Goal: Communication & Community: Answer question/provide support

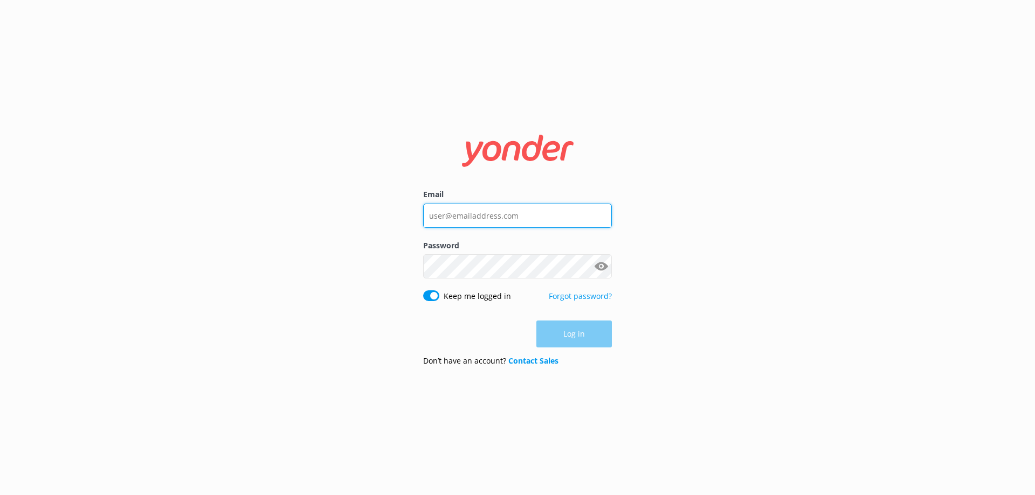
type input "[EMAIL_ADDRESS][DOMAIN_NAME]"
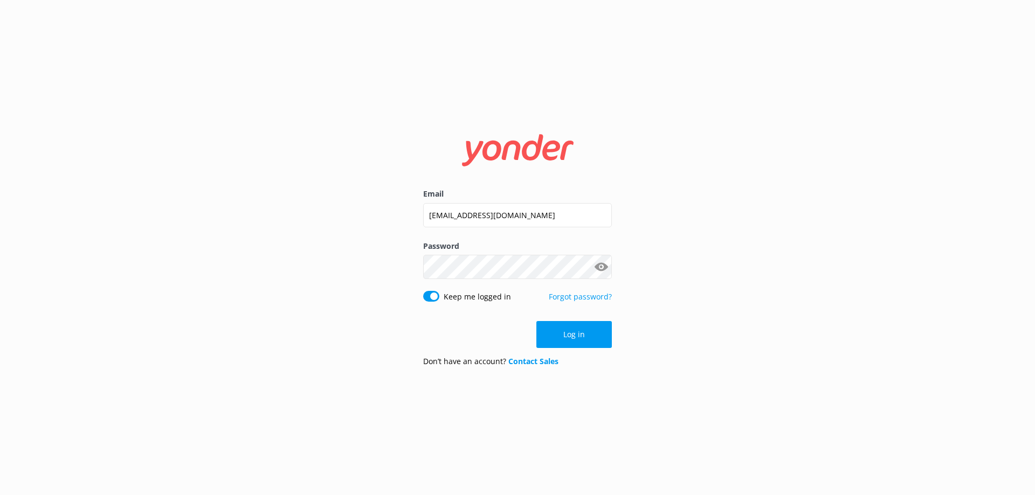
click at [566, 340] on div "Log in" at bounding box center [517, 334] width 189 height 27
click at [580, 336] on button "Log in" at bounding box center [573, 334] width 75 height 27
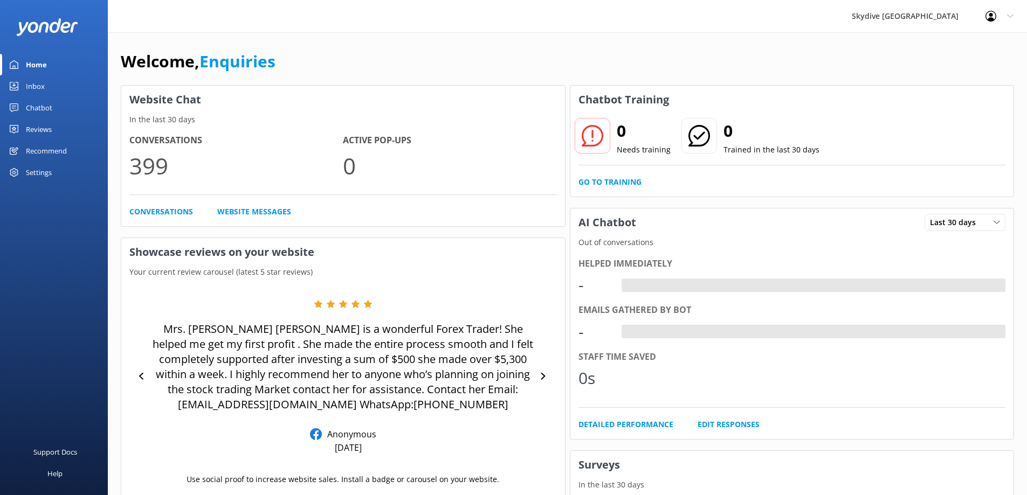
click at [28, 94] on div "Inbox" at bounding box center [35, 86] width 19 height 22
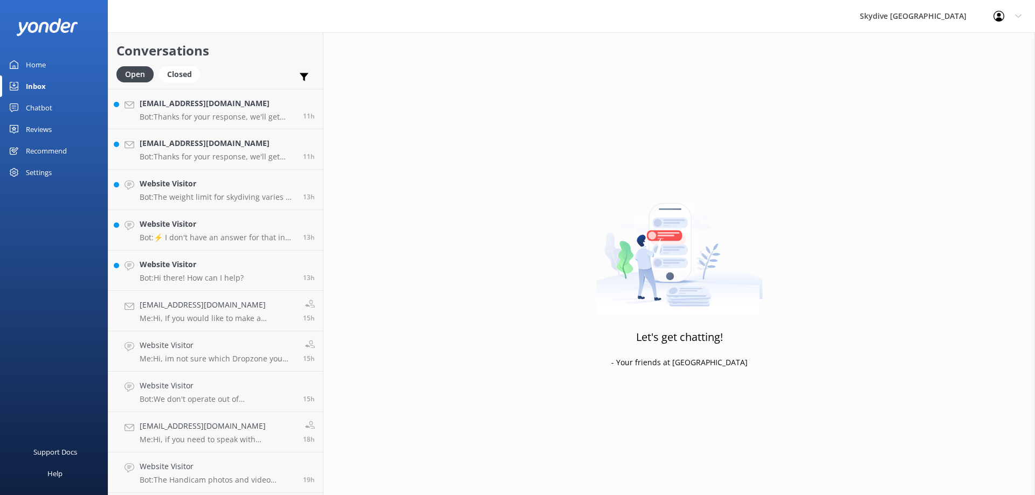
click at [476, 151] on div "Let's get chatting! - Your friends at [GEOGRAPHIC_DATA]" at bounding box center [679, 279] width 712 height 495
click at [231, 273] on p "Bot: Hi there! How can I help?" at bounding box center [192, 278] width 104 height 10
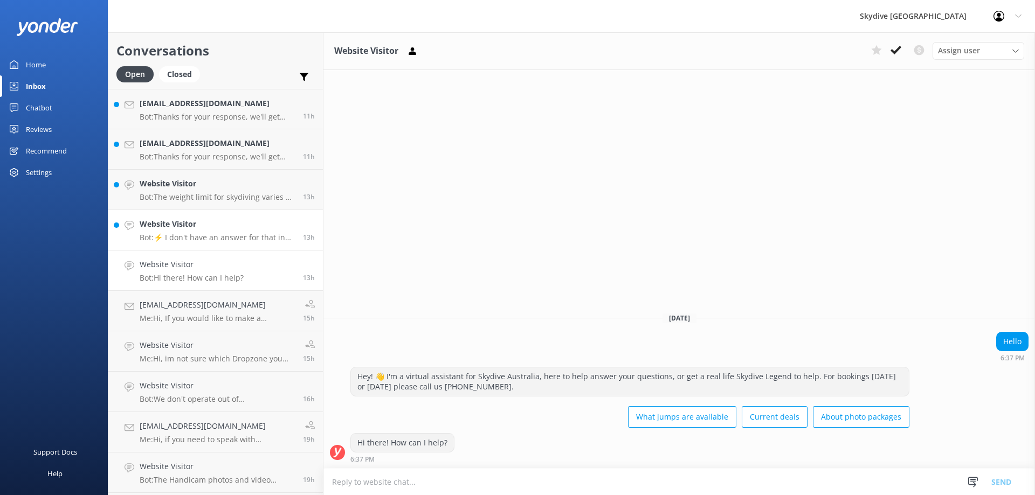
click at [220, 230] on h4 "Website Visitor" at bounding box center [217, 224] width 155 height 12
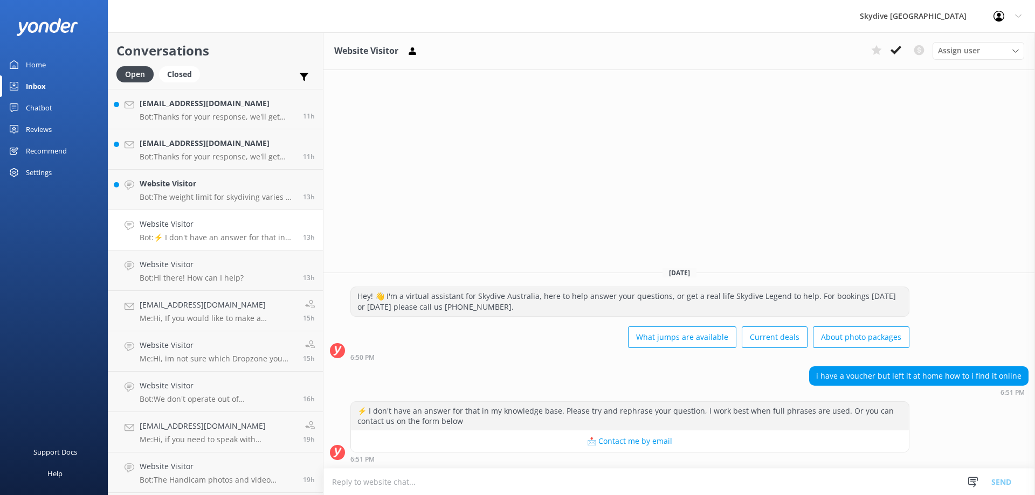
click at [393, 484] on textarea at bounding box center [679, 482] width 712 height 26
click at [420, 481] on textarea at bounding box center [679, 482] width 712 height 26
type textarea "p"
drag, startPoint x: 394, startPoint y: 305, endPoint x: 489, endPoint y: 308, distance: 95.4
click at [489, 308] on div "Hey! 👋 I'm a virtual assistant for Skydive Australia, here to help answer your …" at bounding box center [630, 301] width 558 height 29
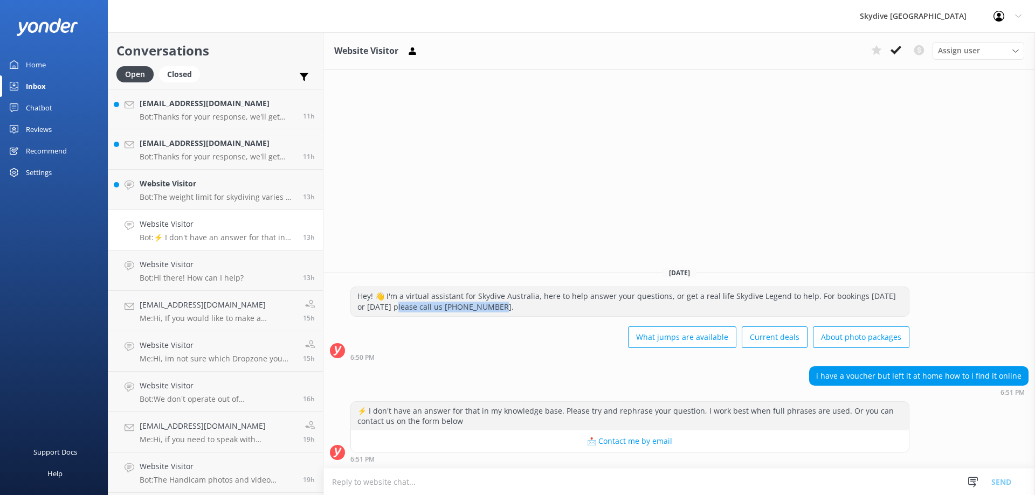
copy div "lease call us [PHONE_NUMBER]."
click at [360, 483] on textarea at bounding box center [679, 482] width 712 height 26
paste textarea "please call us [PHONE_NUMBER]"
click at [336, 481] on textarea "please call us [PHONE_NUMBER]" at bounding box center [679, 481] width 712 height 27
type textarea "Please call us [PHONE_NUMBER]"
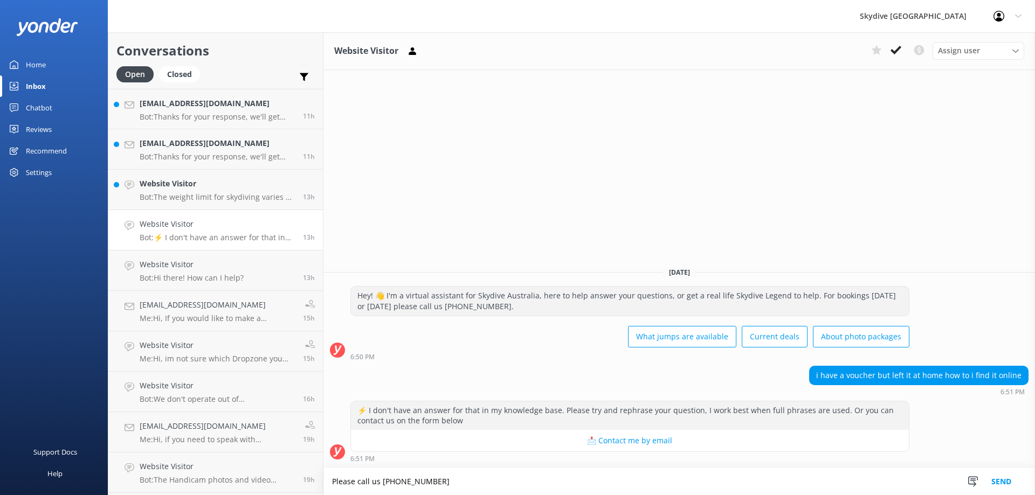
click at [997, 486] on button "Send" at bounding box center [1001, 481] width 40 height 27
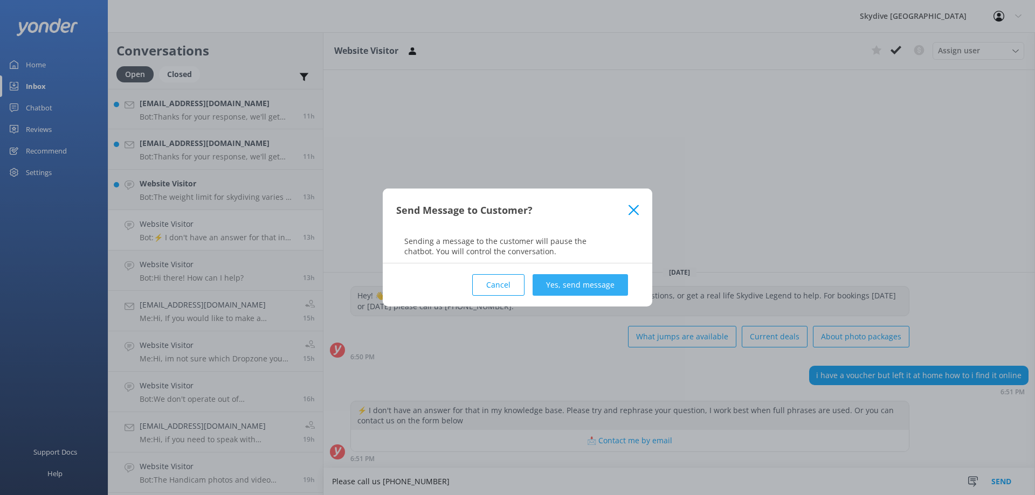
click at [578, 290] on button "Yes, send message" at bounding box center [580, 285] width 95 height 22
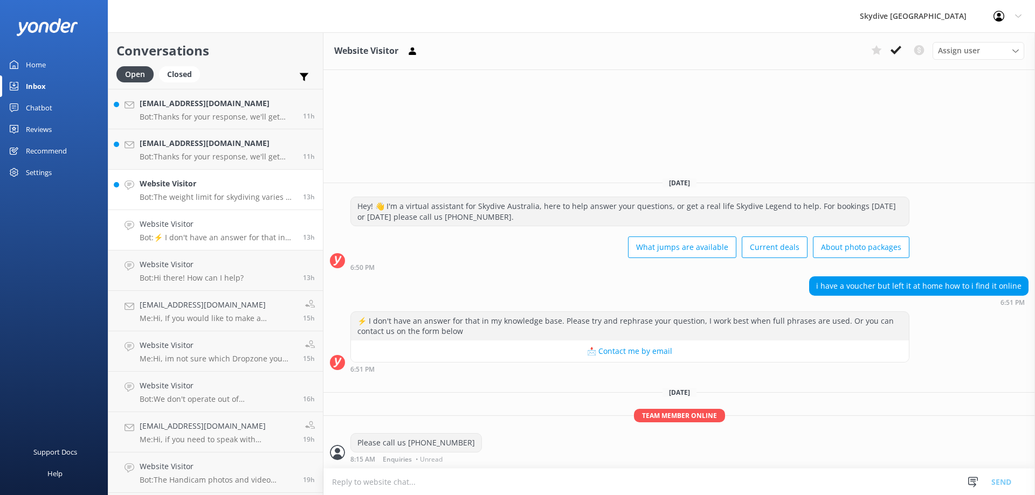
click at [218, 188] on h4 "Website Visitor" at bounding box center [217, 184] width 155 height 12
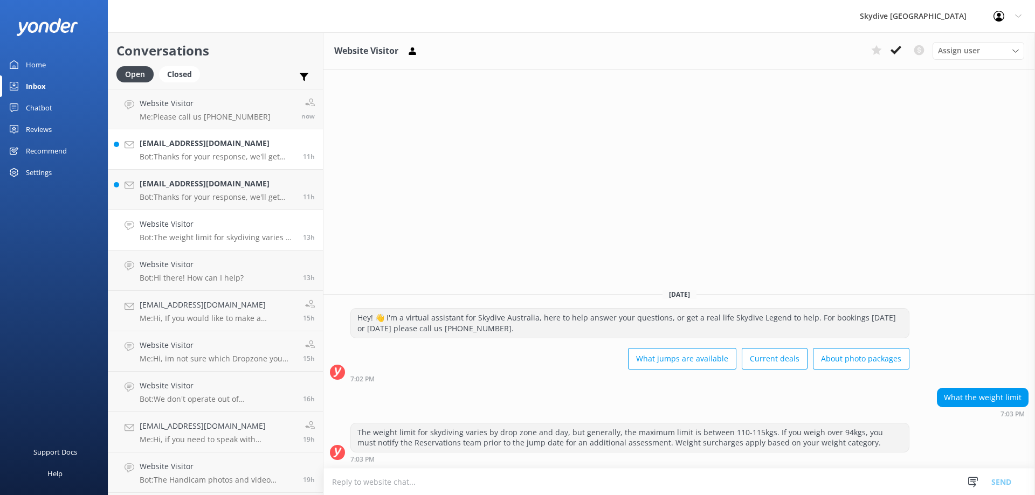
click at [234, 149] on h4 "[EMAIL_ADDRESS][DOMAIN_NAME]" at bounding box center [217, 143] width 155 height 12
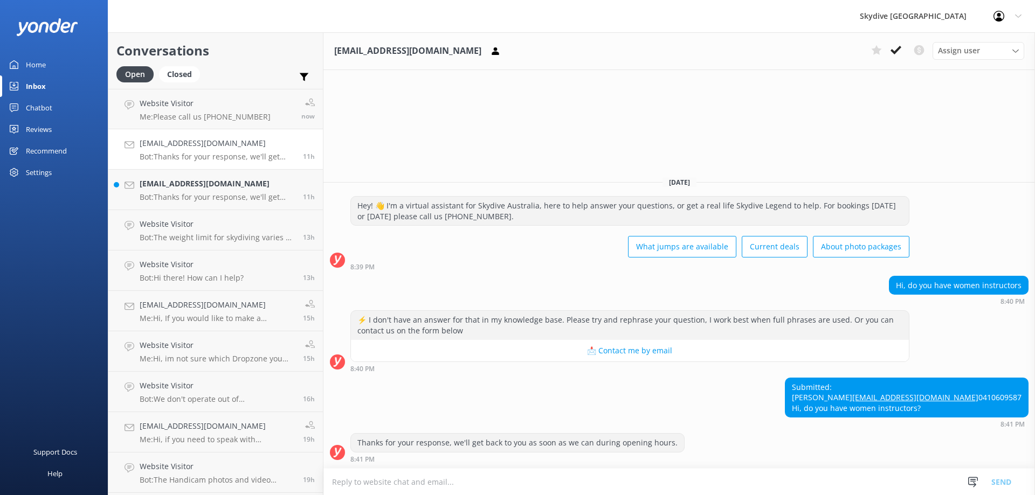
type textarea "h"
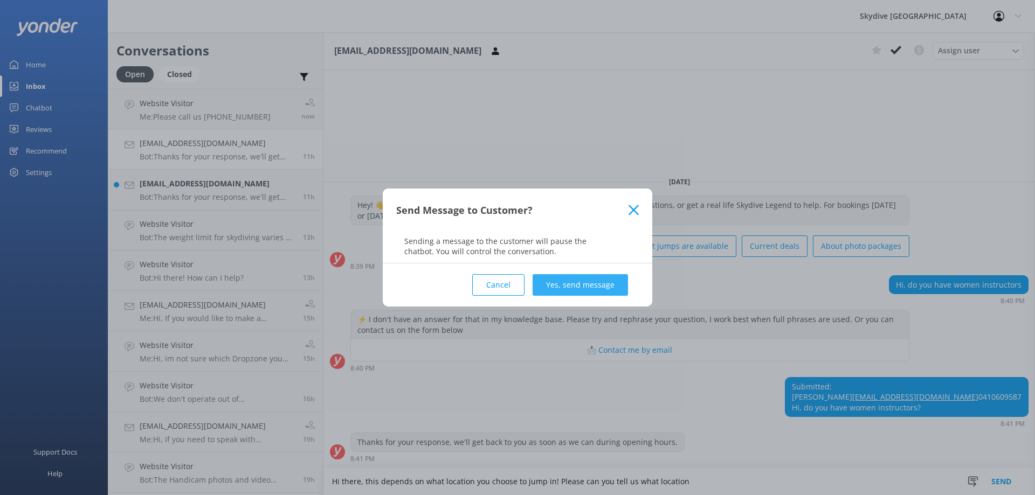
type textarea "Hi there, this depends on what location you choose to jump in! Please can you t…"
click at [577, 286] on button "Yes, send message" at bounding box center [580, 285] width 95 height 22
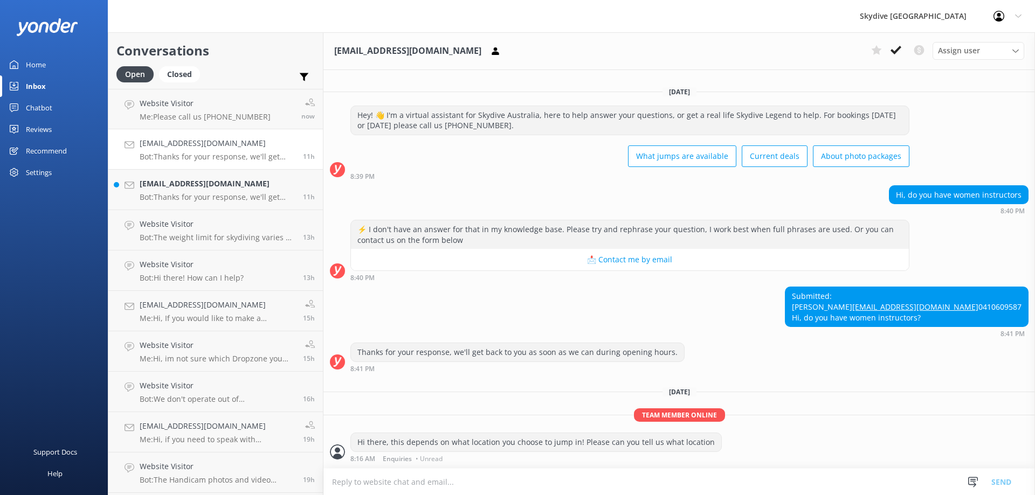
scroll to position [13, 0]
click at [177, 202] on p "Bot: Thanks for your response, we'll get back to you as soon as we can during o…" at bounding box center [217, 197] width 155 height 10
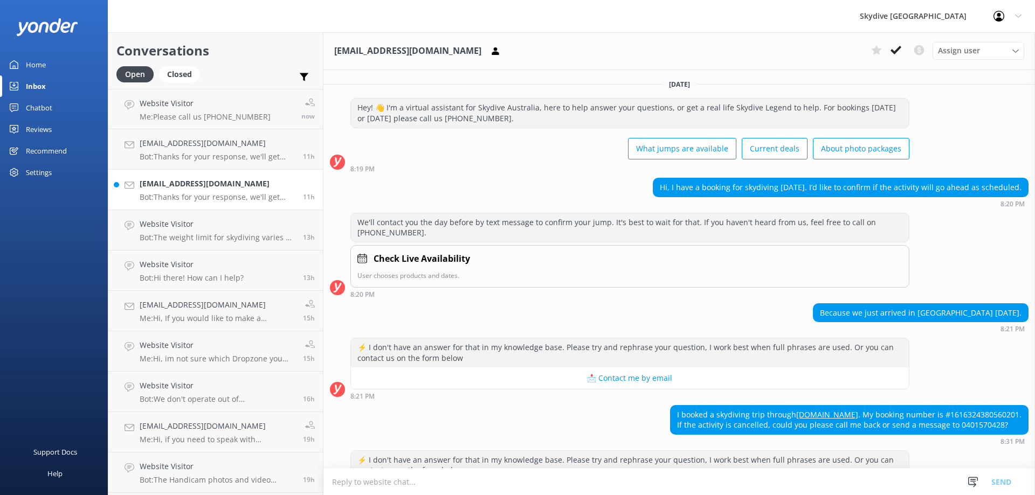
scroll to position [171, 0]
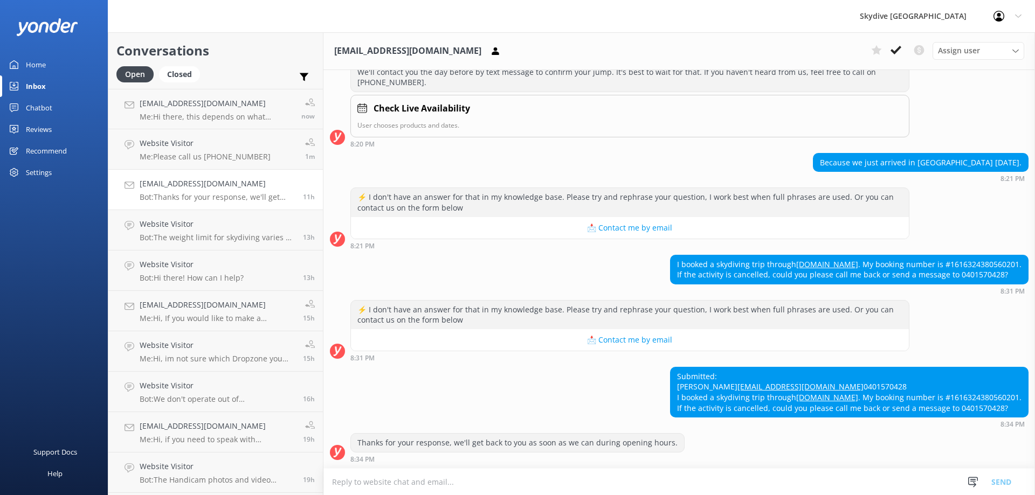
click at [1003, 107] on div "We'll contact you the day before by text message to confirm your jump. It's bes…" at bounding box center [679, 105] width 712 height 85
